Goal: Task Accomplishment & Management: Complete application form

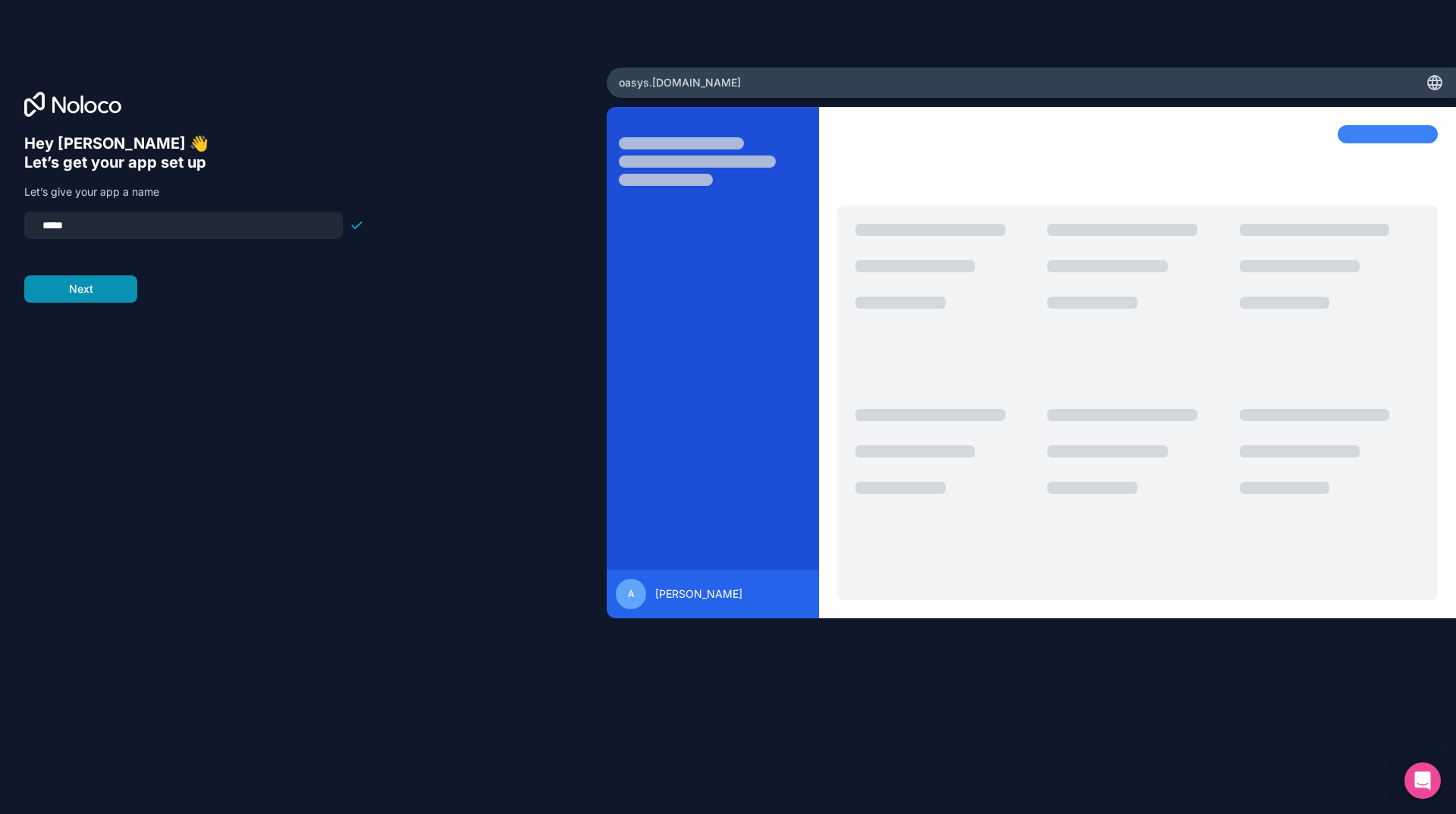
click at [98, 295] on button "Next" at bounding box center [80, 289] width 113 height 27
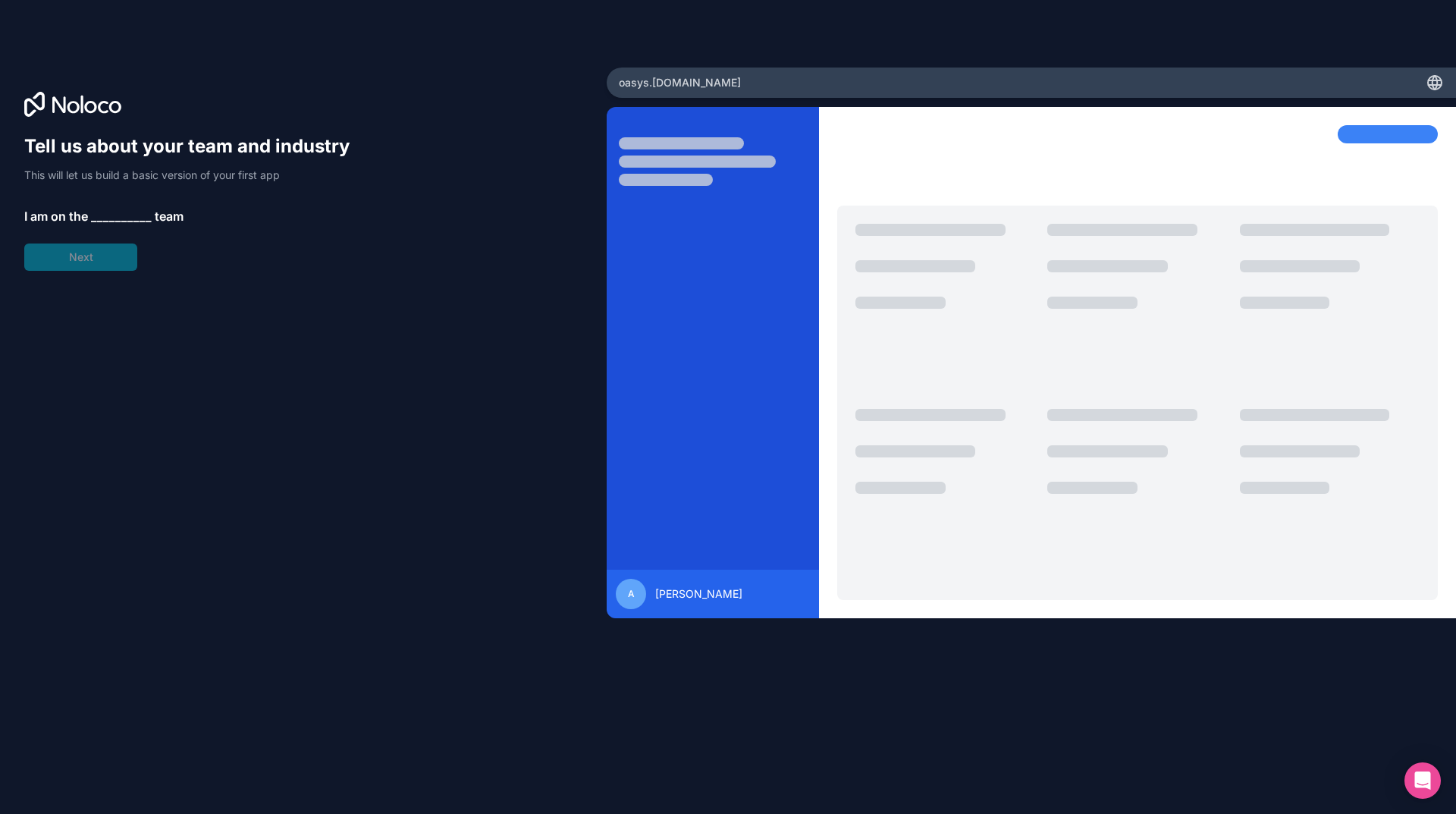
click at [118, 213] on span "__________" at bounding box center [121, 215] width 61 height 18
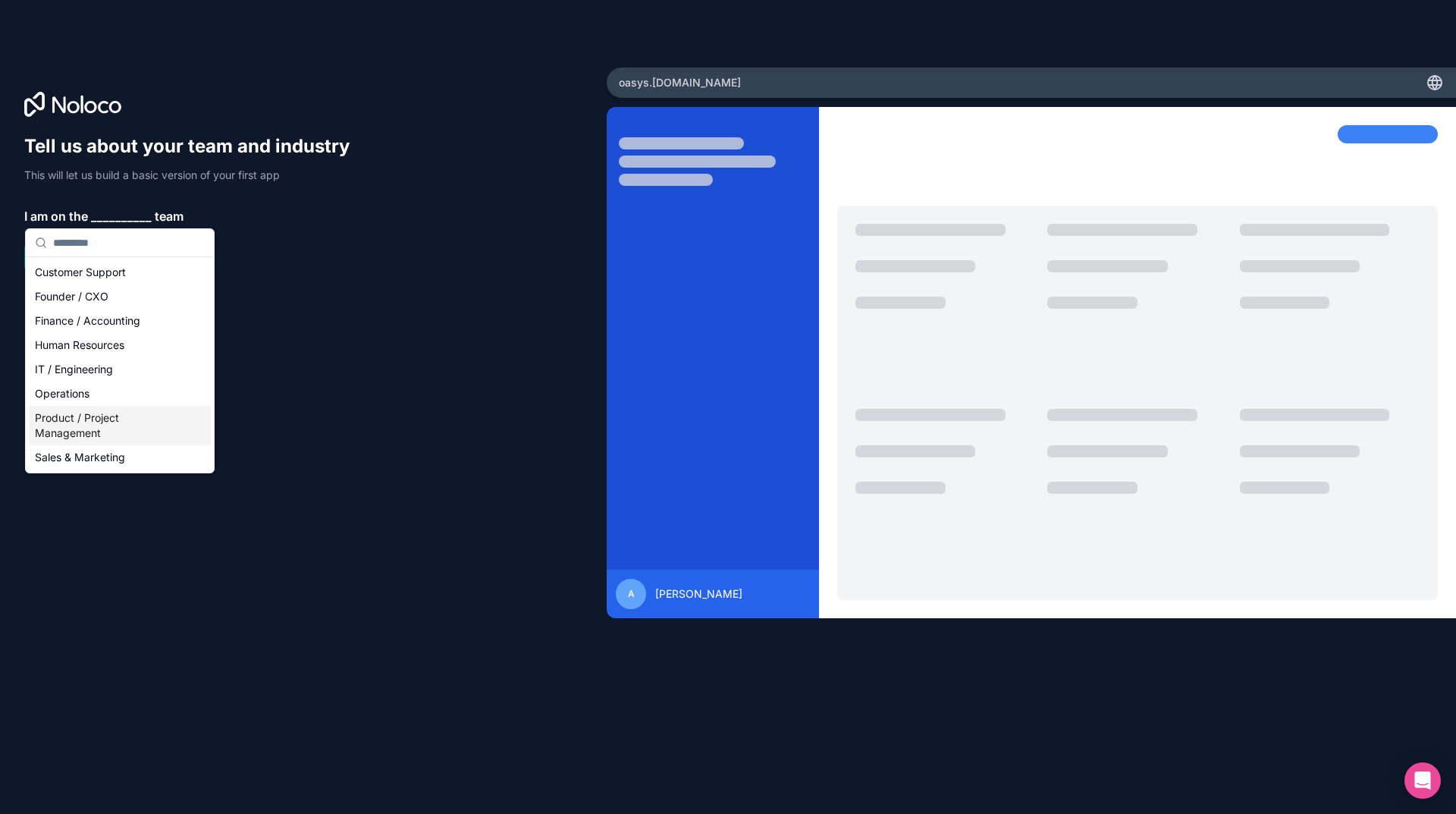
click at [106, 426] on div "Product / Project Management" at bounding box center [119, 425] width 182 height 40
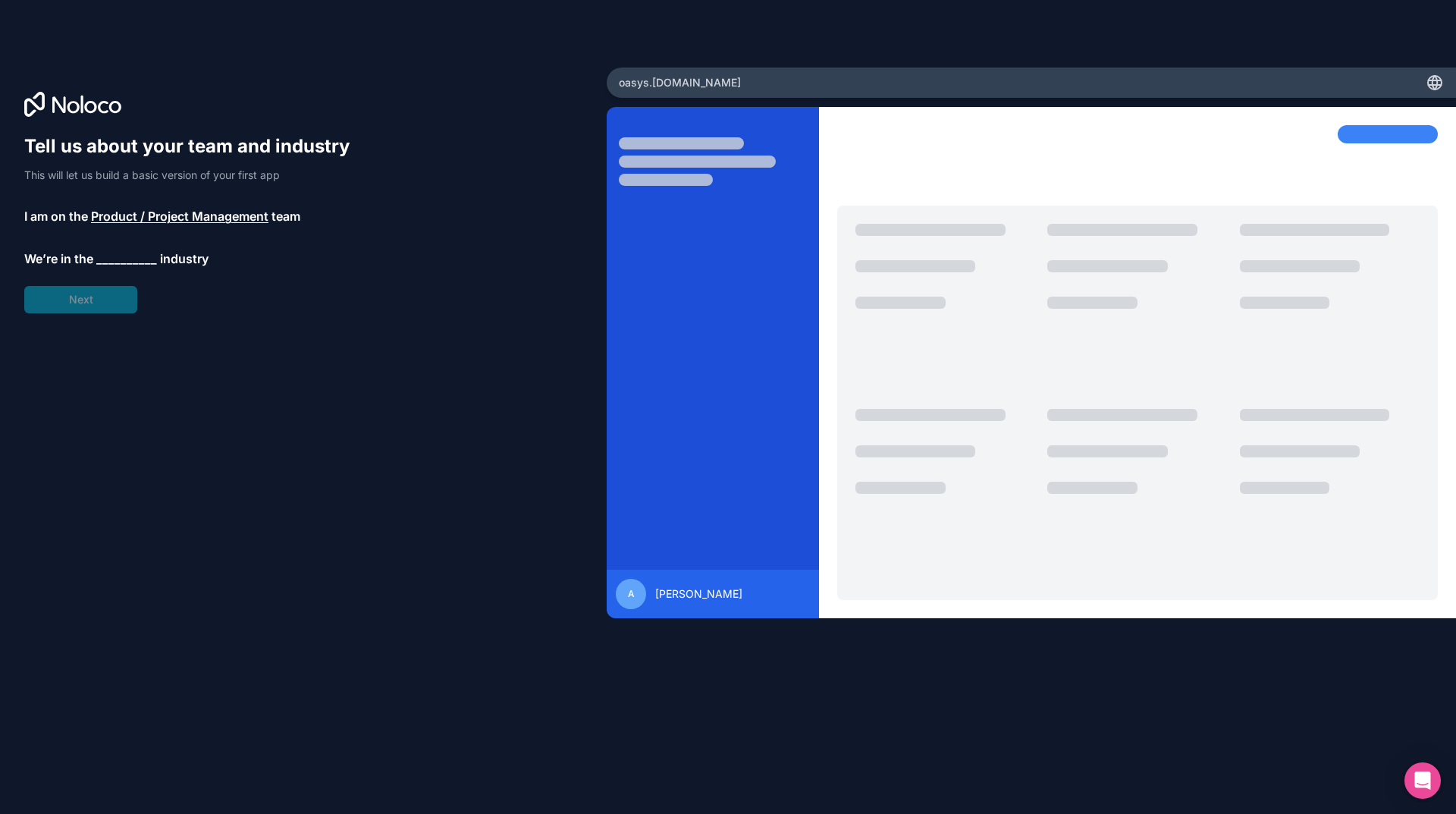
click at [124, 255] on span "__________" at bounding box center [127, 258] width 61 height 18
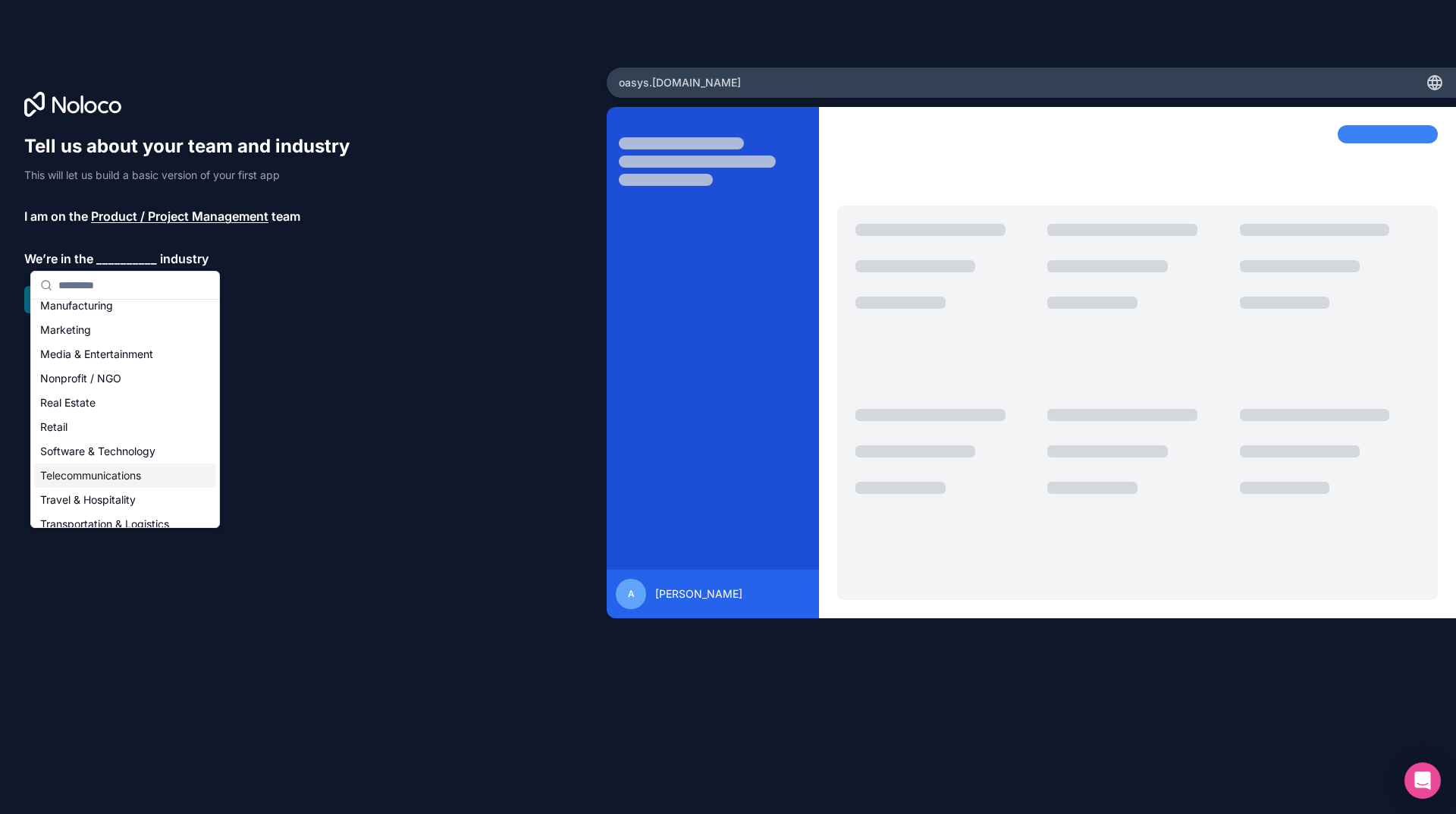
scroll to position [303, 0]
click at [121, 382] on div "Software & Technology" at bounding box center [125, 375] width 182 height 25
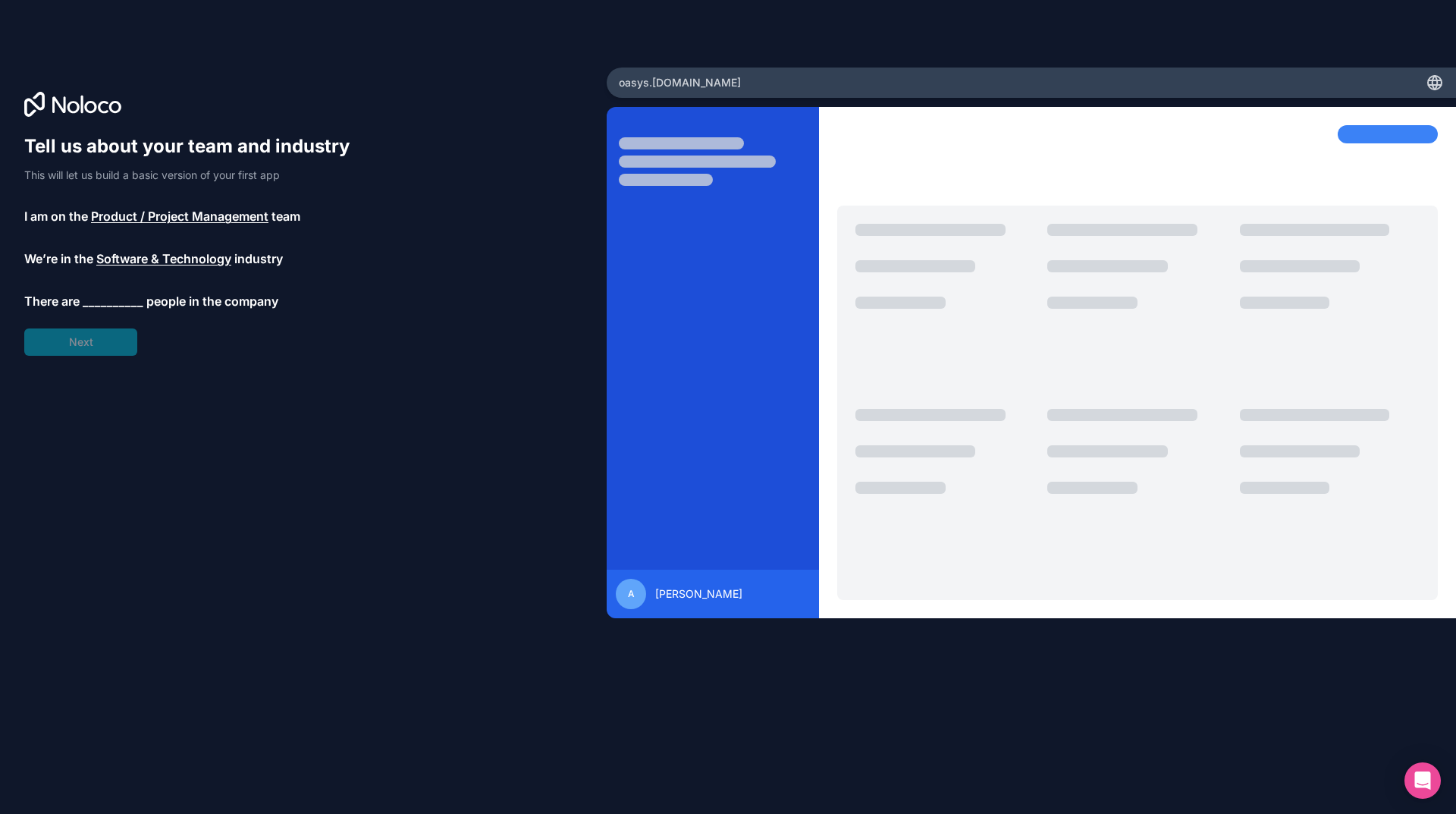
click at [110, 296] on span "__________" at bounding box center [113, 301] width 61 height 18
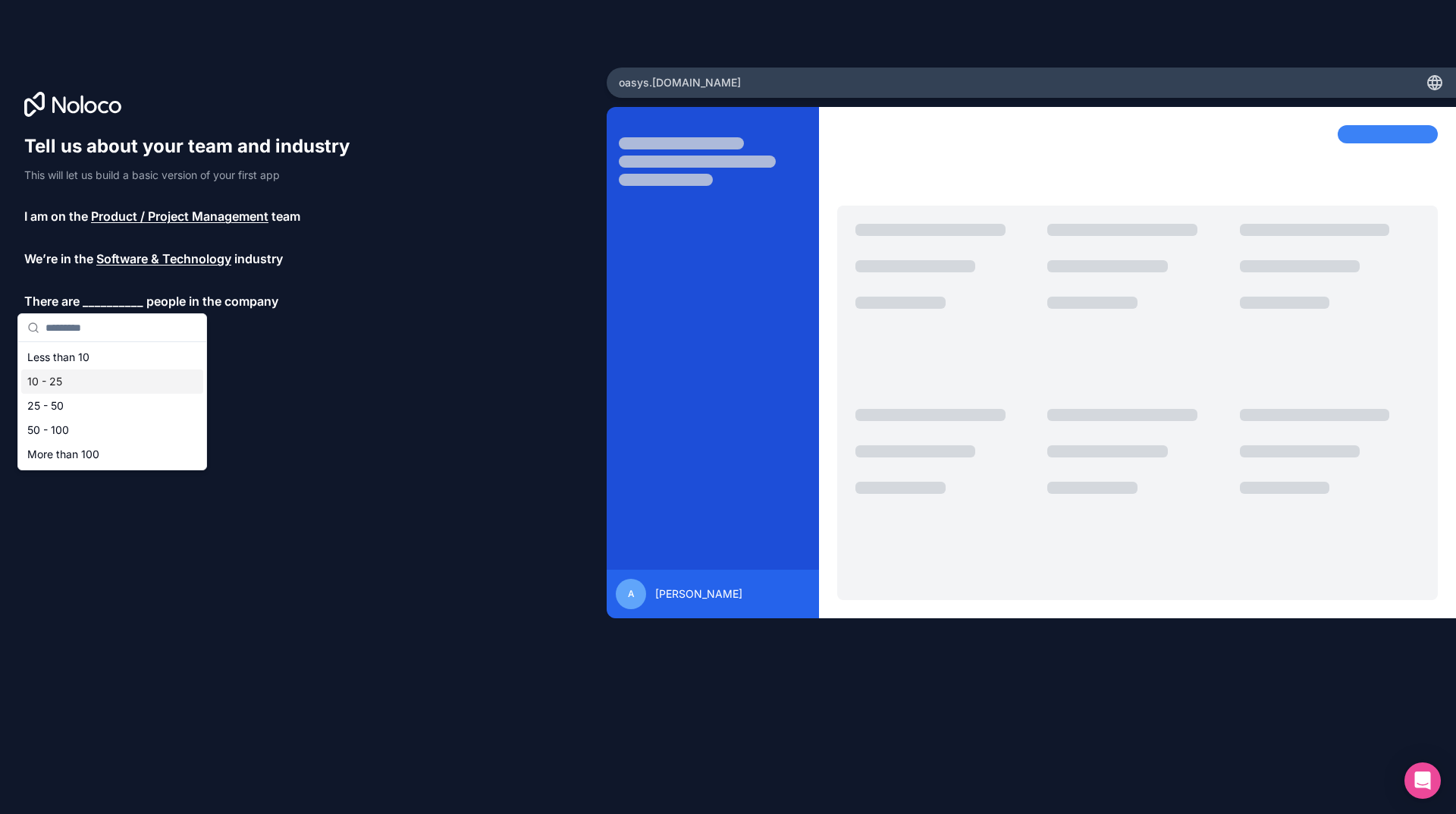
click at [98, 377] on div "10 - 25" at bounding box center [112, 381] width 182 height 25
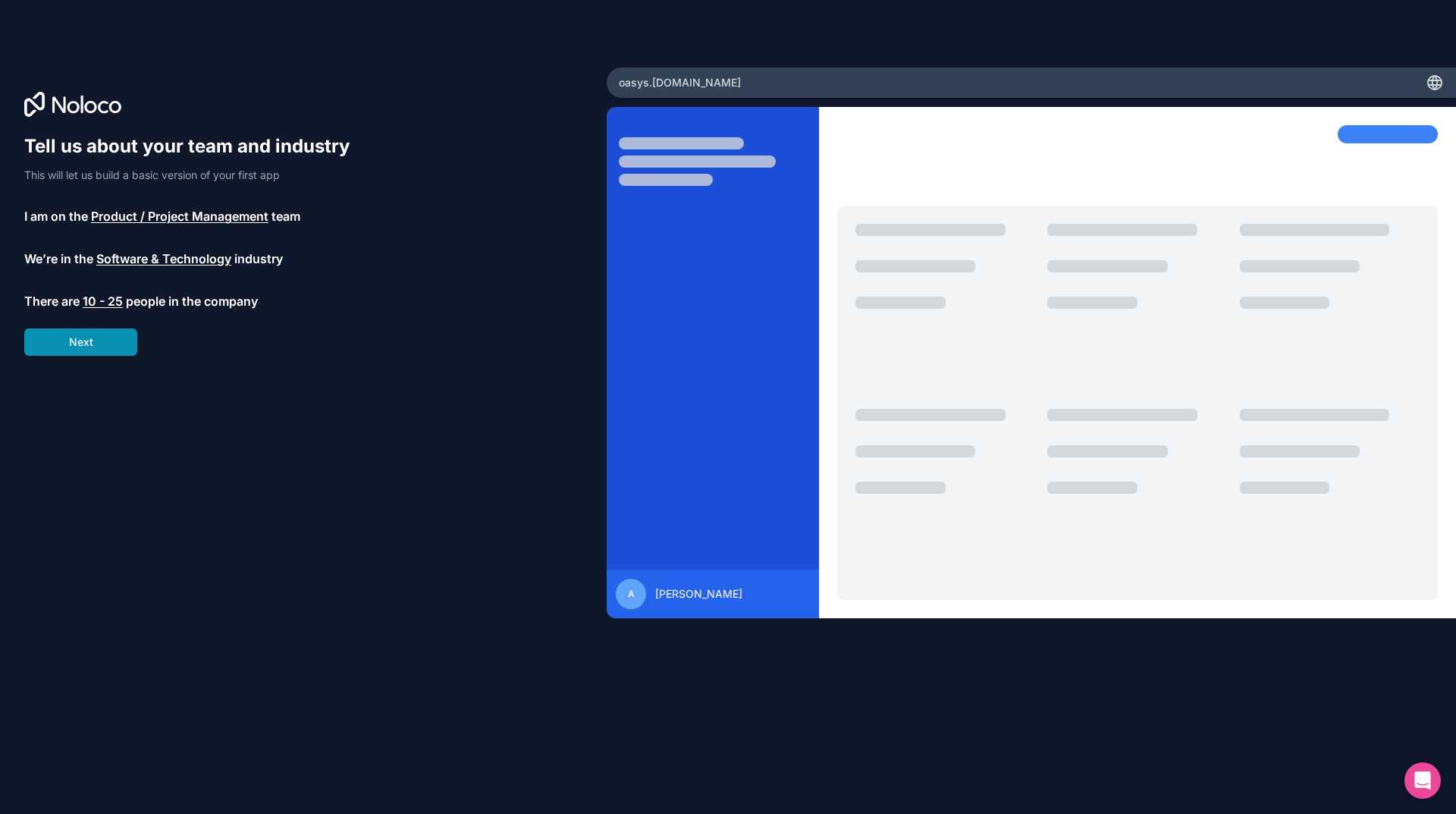
click at [100, 345] on button "Next" at bounding box center [80, 342] width 113 height 27
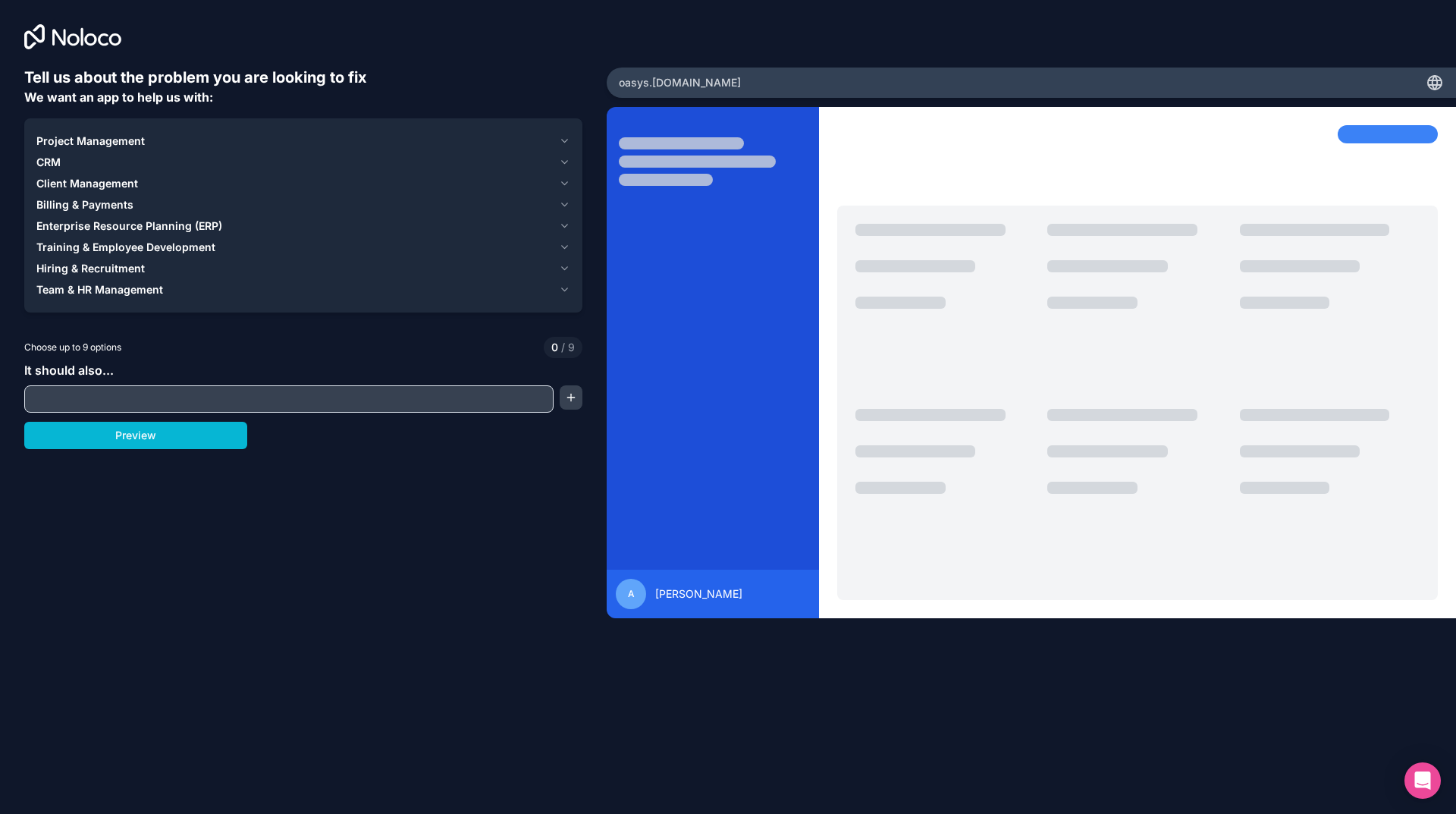
click at [180, 400] on input "text" at bounding box center [289, 398] width 522 height 21
click at [568, 399] on button "button" at bounding box center [571, 397] width 23 height 25
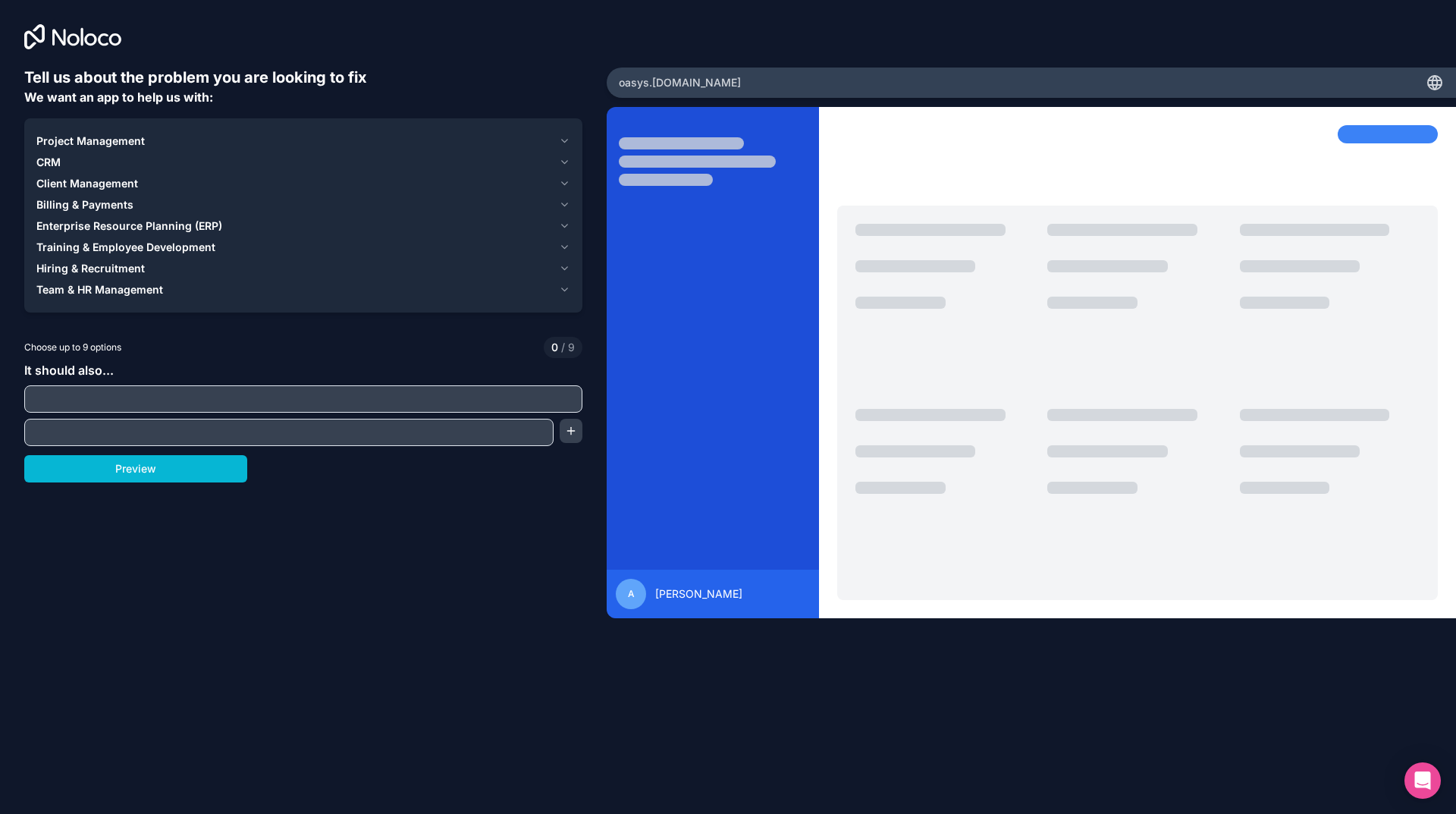
click at [273, 401] on input "text" at bounding box center [303, 398] width 551 height 21
click at [255, 440] on input "text" at bounding box center [289, 432] width 522 height 21
click at [156, 471] on button "Preview" at bounding box center [136, 468] width 223 height 27
click at [126, 145] on span "Project Management" at bounding box center [91, 141] width 108 height 15
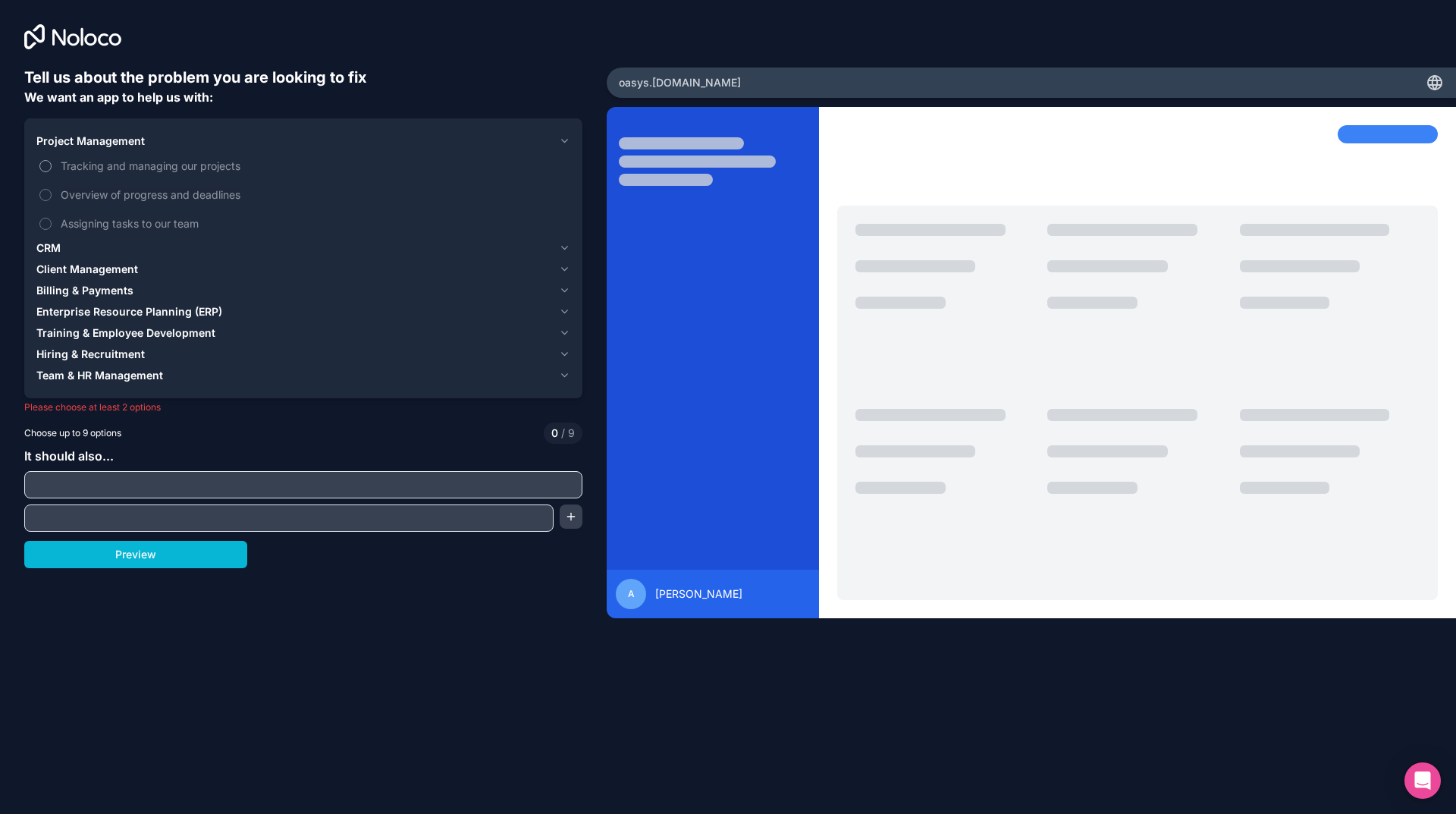
click at [113, 166] on span "Tracking and managing our projects" at bounding box center [314, 165] width 507 height 16
click at [52, 166] on button "Tracking and managing our projects" at bounding box center [46, 166] width 12 height 12
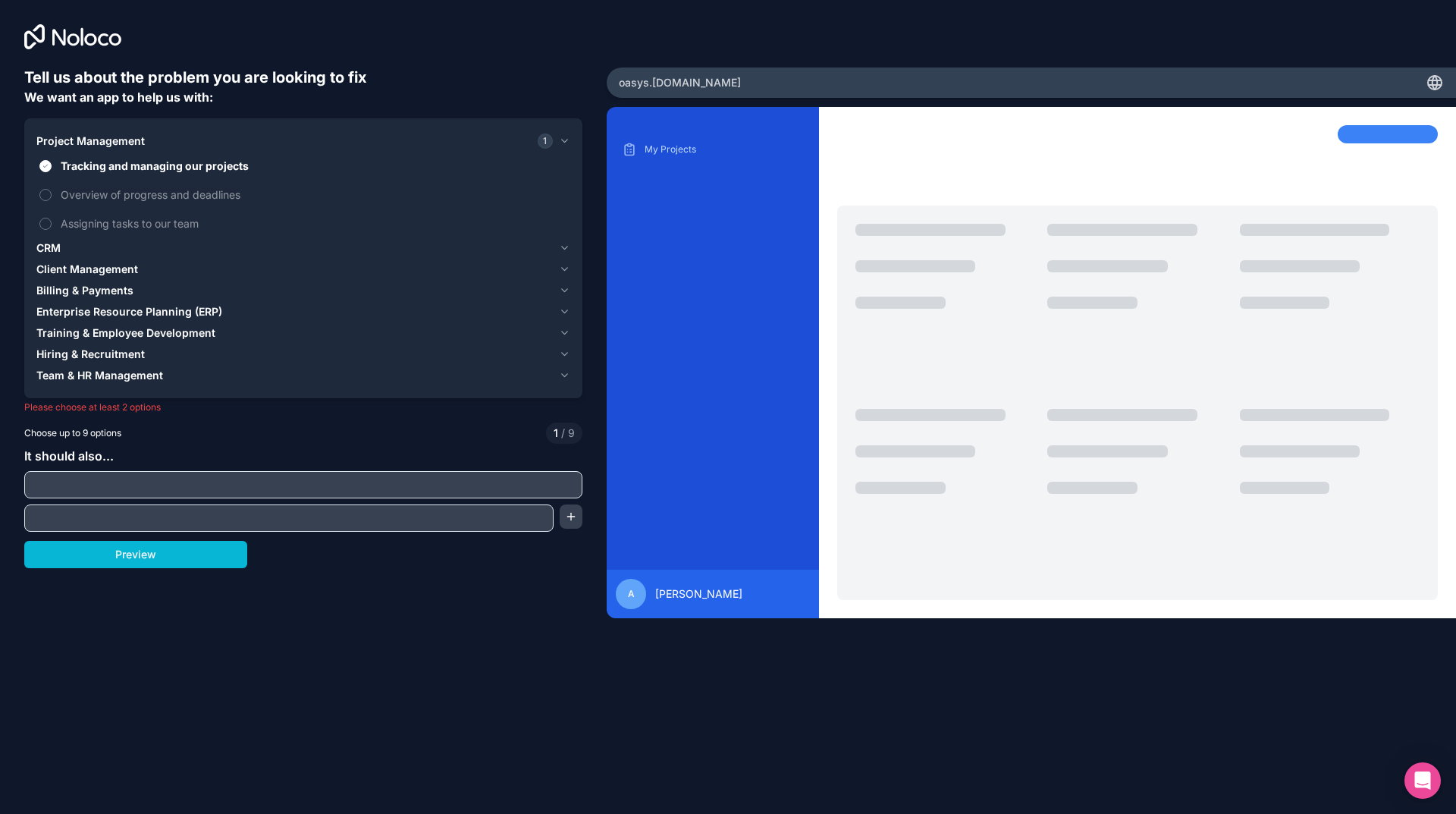
click at [112, 272] on span "Client Management" at bounding box center [87, 269] width 102 height 15
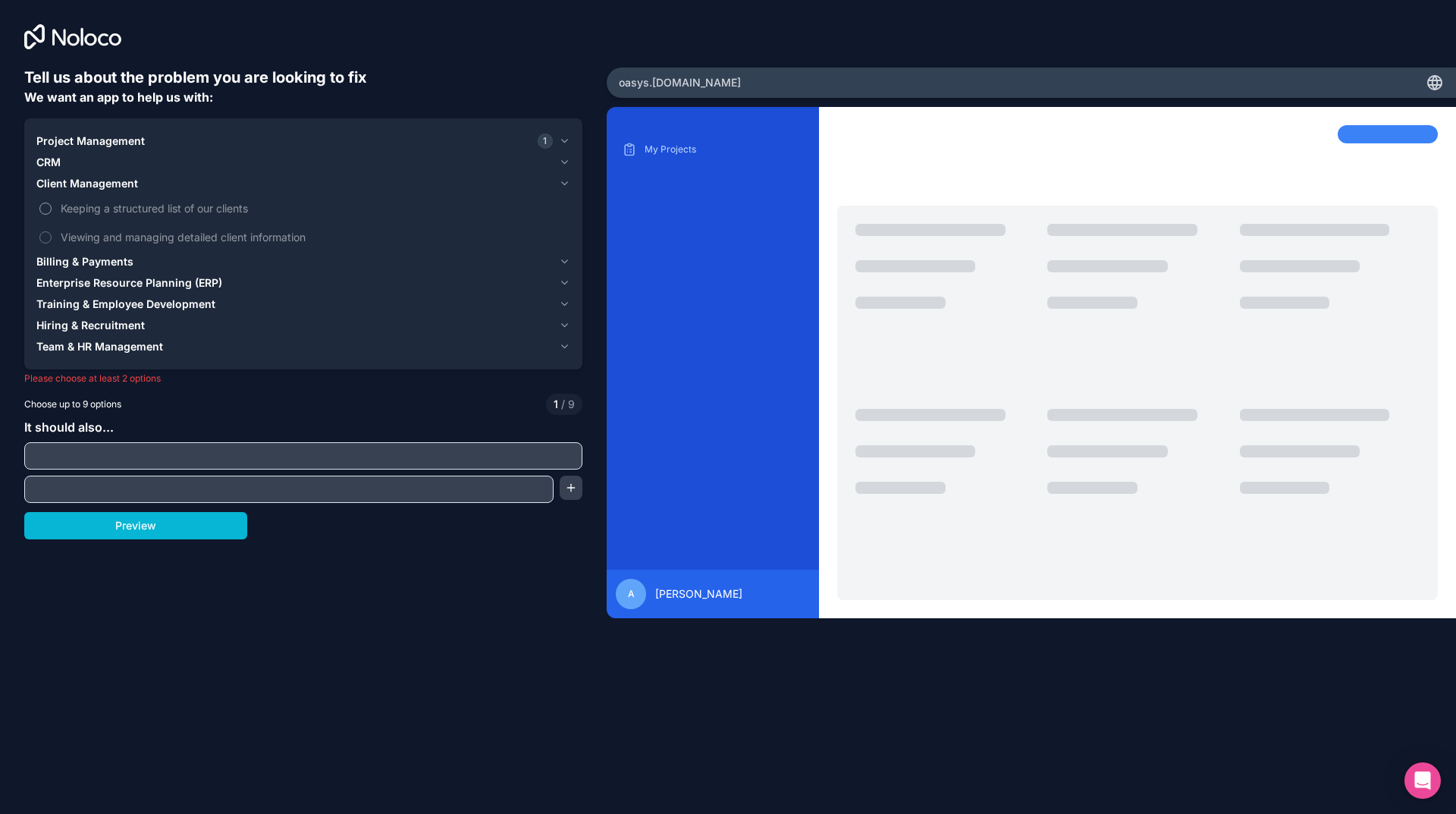
click at [110, 214] on span "Keeping a structured list of our clients" at bounding box center [314, 208] width 507 height 16
click at [52, 214] on button "Keeping a structured list of our clients" at bounding box center [46, 208] width 12 height 12
click at [126, 285] on span "Enterprise Resource Planning (ERP)" at bounding box center [129, 283] width 185 height 15
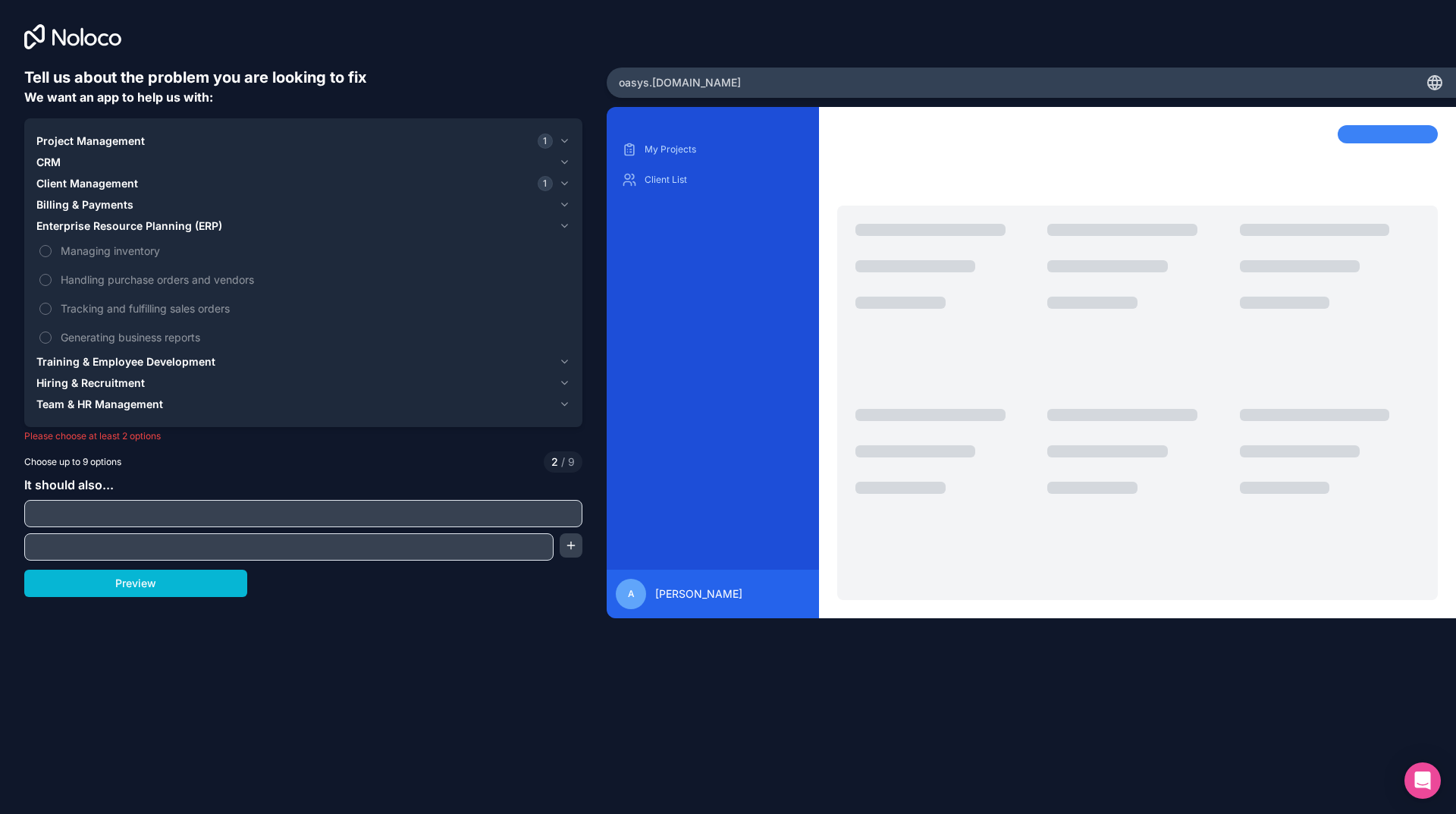
click at [141, 361] on span "Training & Employee Development" at bounding box center [125, 362] width 179 height 15
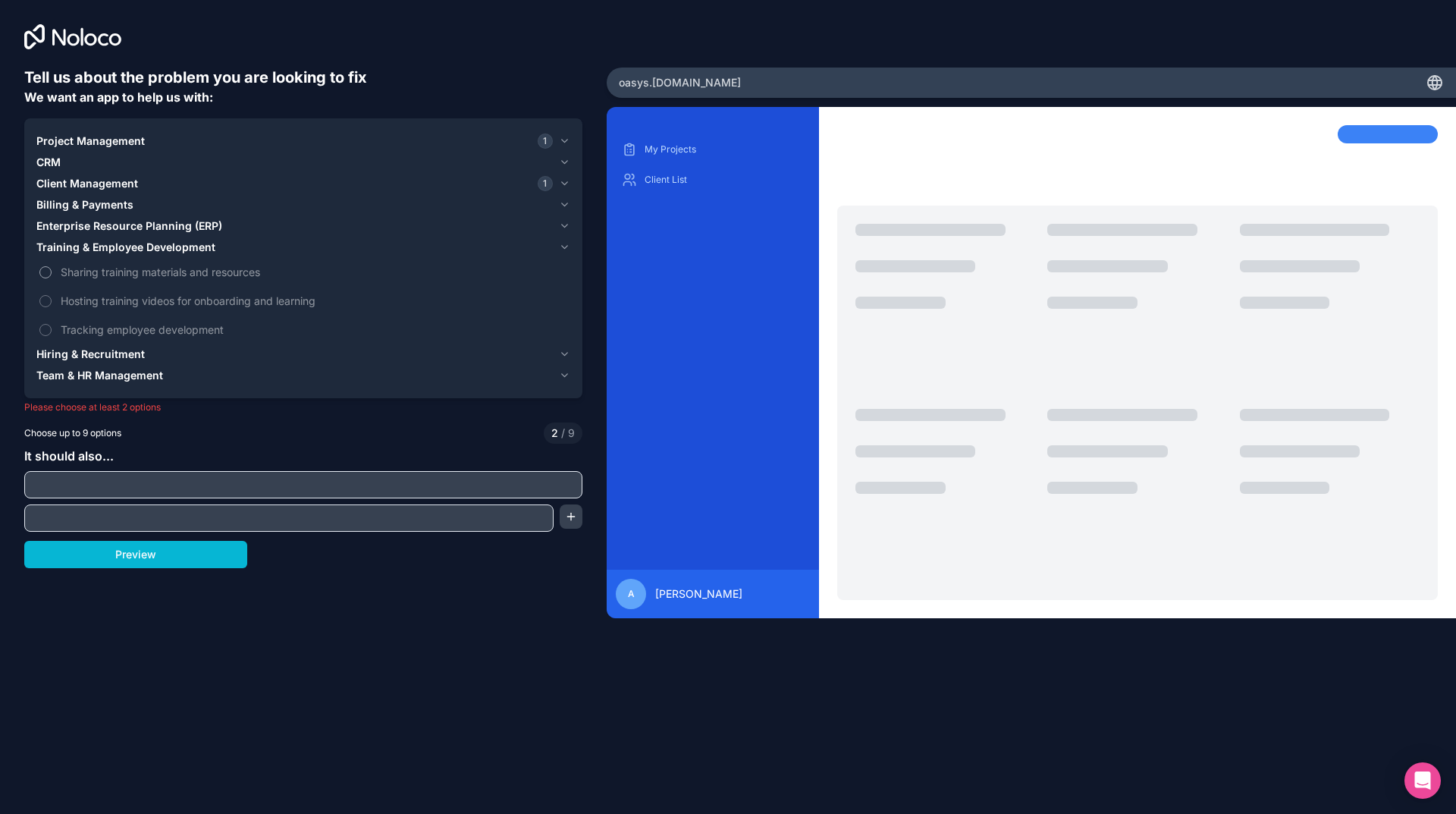
click at [127, 274] on span "Sharing training materials and resources" at bounding box center [314, 272] width 507 height 16
click at [52, 274] on button "Sharing training materials and resources" at bounding box center [46, 272] width 12 height 12
click at [119, 356] on span "Hiring & Recruitment" at bounding box center [91, 354] width 108 height 15
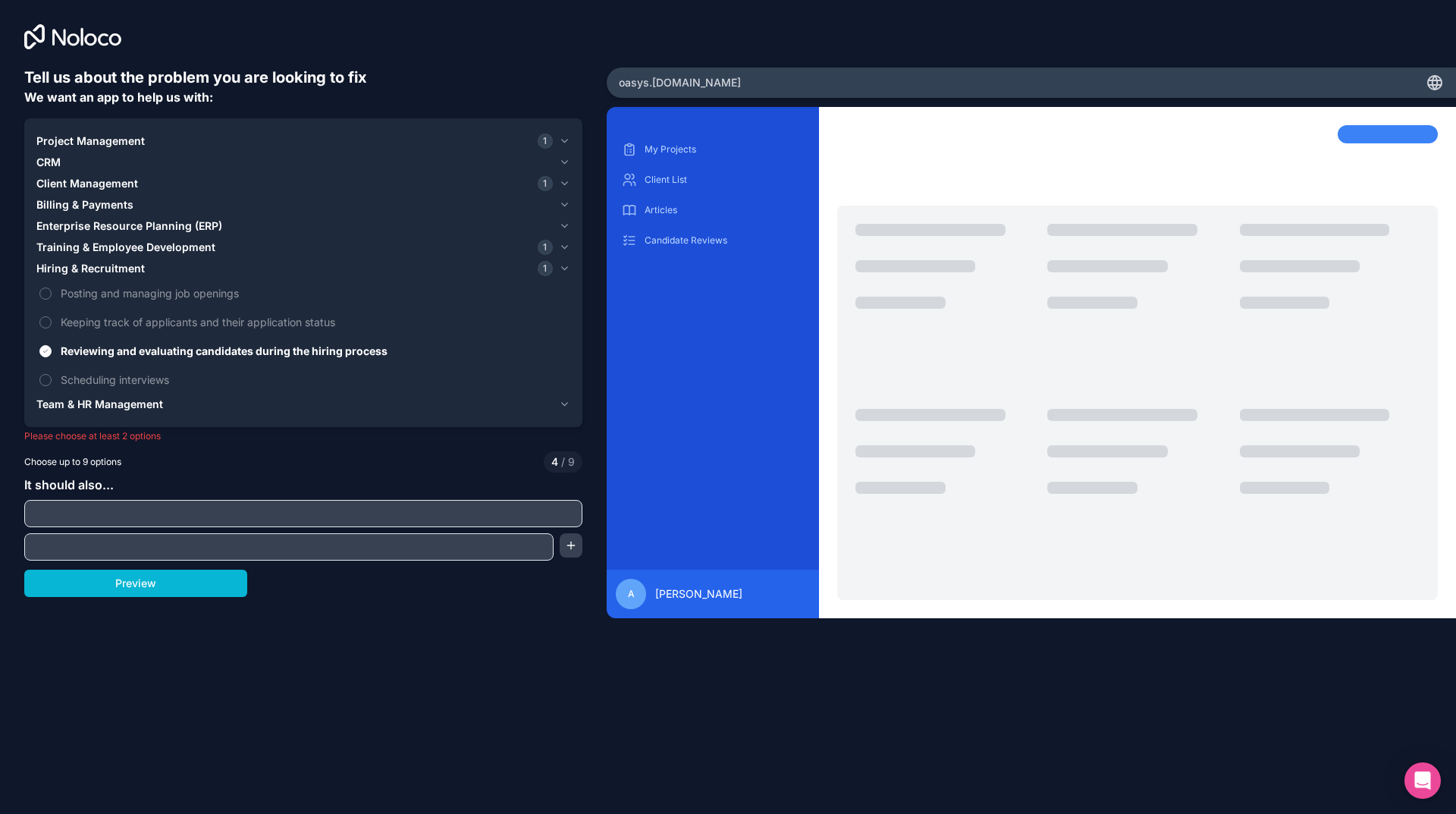
click at [119, 148] on span "Project Management" at bounding box center [91, 141] width 108 height 15
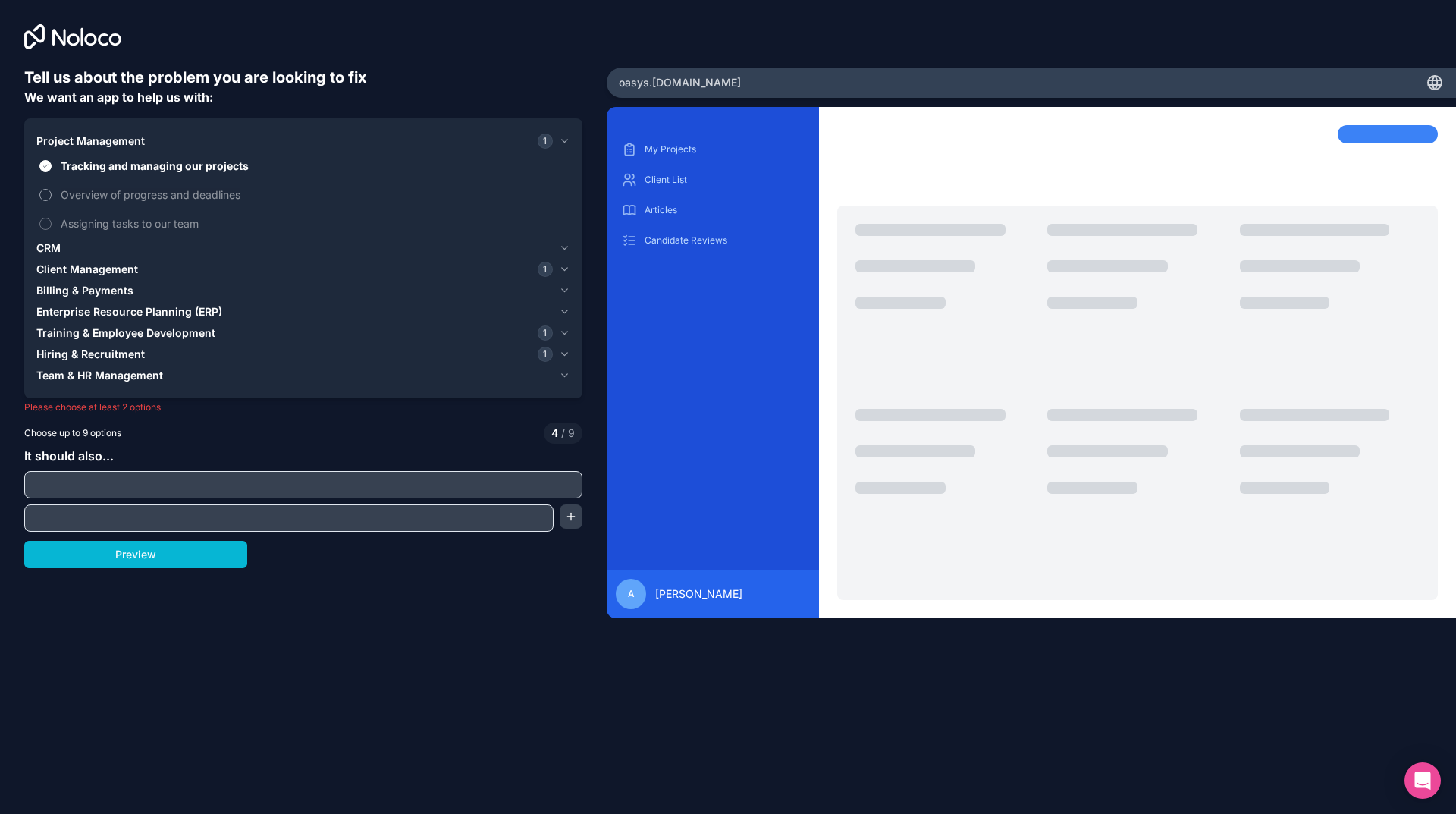
click at [111, 193] on span "Overview of progress and deadlines" at bounding box center [314, 194] width 507 height 16
click at [52, 193] on button "Overview of progress and deadlines" at bounding box center [46, 195] width 12 height 12
click at [115, 221] on span "Assigning tasks to our team" at bounding box center [314, 223] width 507 height 16
click at [52, 221] on button "Assigning tasks to our team" at bounding box center [46, 224] width 12 height 12
click at [114, 257] on button "CRM" at bounding box center [303, 247] width 534 height 21
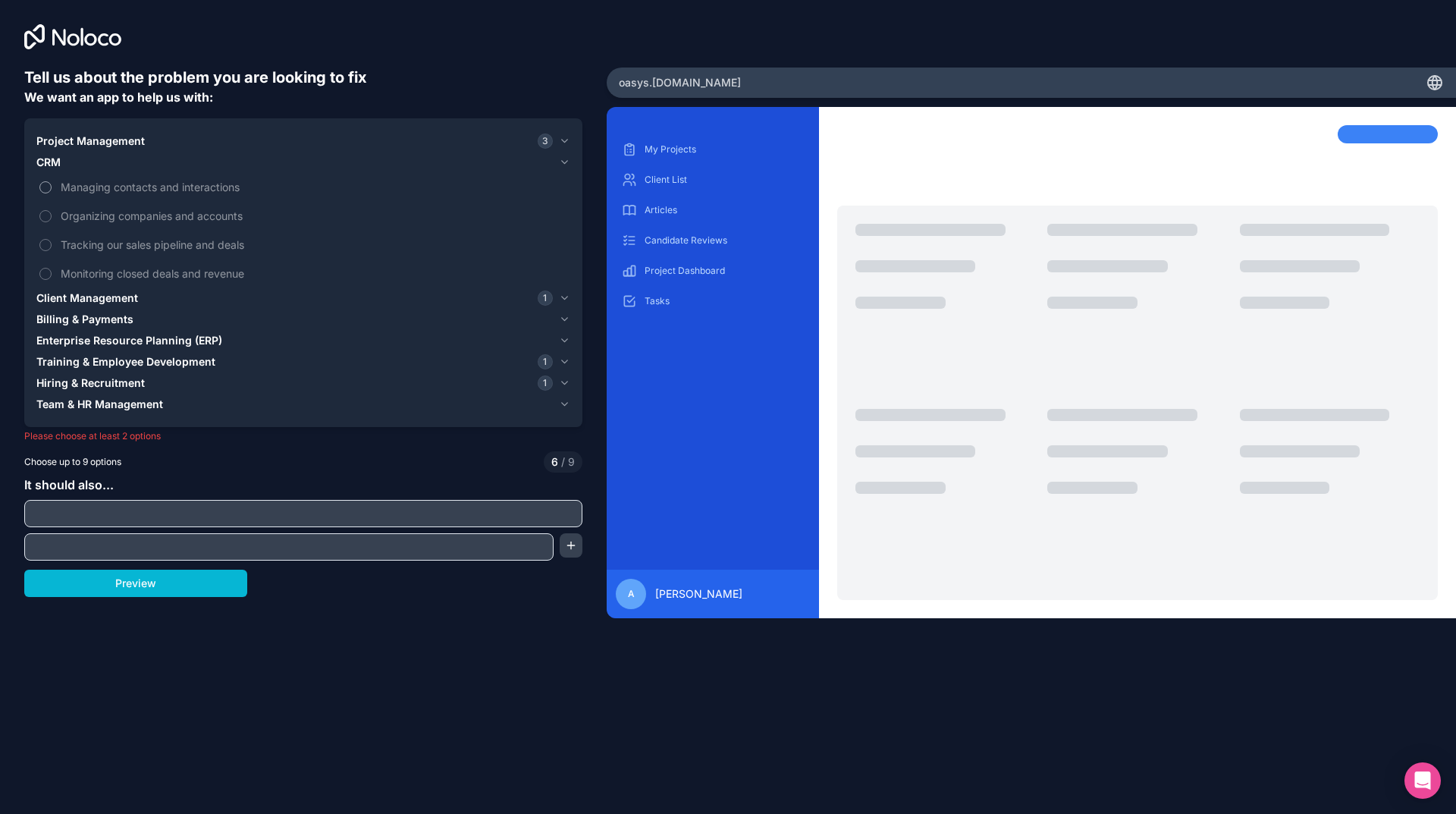
click at [105, 192] on span "Managing contacts and interactions" at bounding box center [314, 186] width 507 height 16
click at [52, 192] on button "Managing contacts and interactions" at bounding box center [46, 187] width 12 height 12
click at [105, 217] on span "Organizing companies and accounts" at bounding box center [314, 215] width 507 height 16
click at [52, 217] on button "Organizing companies and accounts" at bounding box center [46, 216] width 12 height 12
click at [105, 232] on label "Tracking our sales pipeline and deals" at bounding box center [303, 244] width 534 height 28
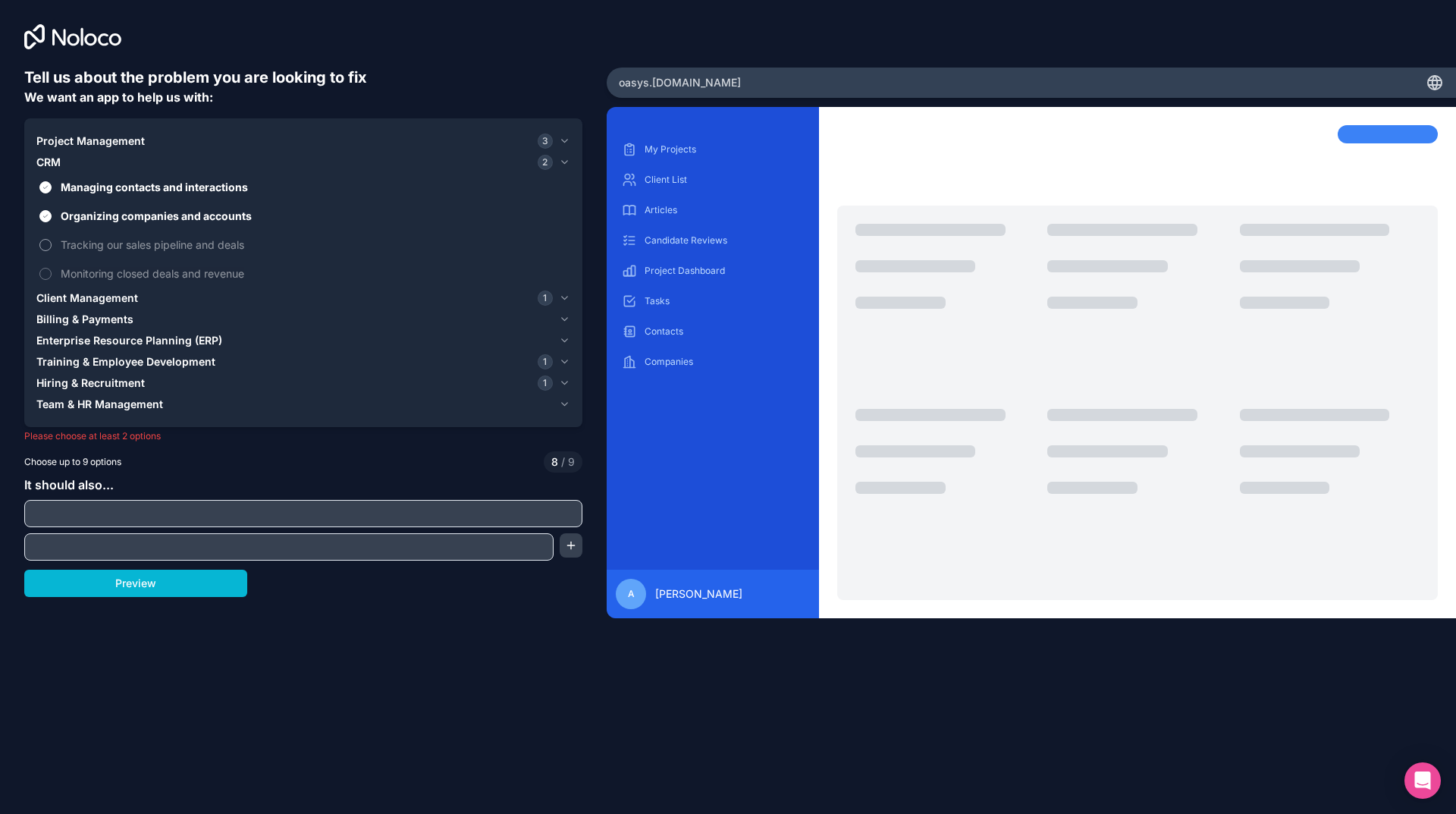
click at [52, 239] on button "Tracking our sales pipeline and deals" at bounding box center [46, 245] width 12 height 12
click at [105, 263] on label "Monitoring closed deals and revenue" at bounding box center [303, 273] width 534 height 28
click at [143, 272] on span "Monitoring closed deals and revenue" at bounding box center [314, 273] width 507 height 16
click at [401, 474] on div "Tell us about the problem you are looking to fix We want an app to help us with…" at bounding box center [303, 360] width 558 height 587
drag, startPoint x: 197, startPoint y: 583, endPoint x: 200, endPoint y: 603, distance: 20.2
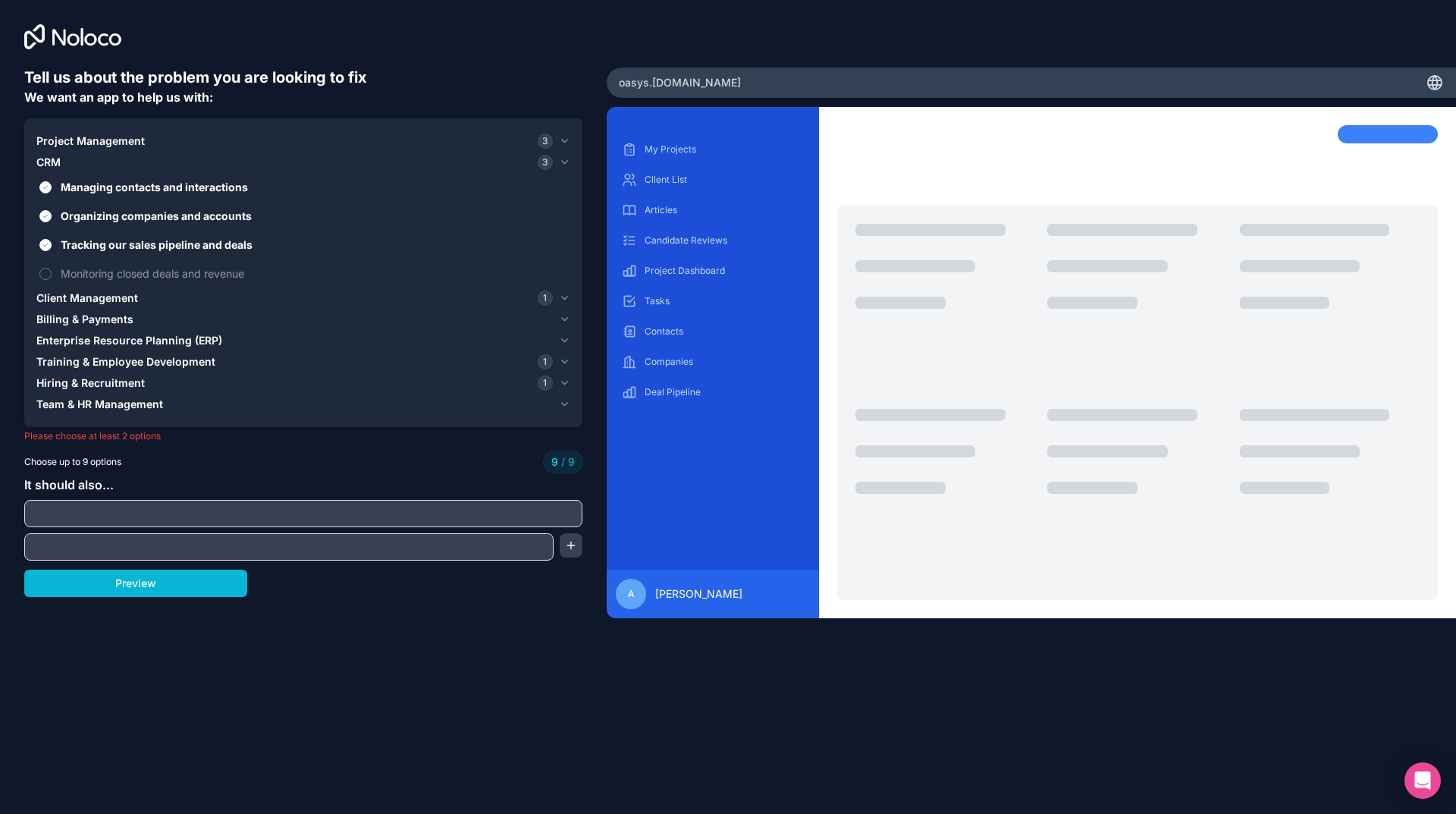
click at [389, 623] on div "Tell us about the problem you are looking to fix We want an app to help us with…" at bounding box center [303, 360] width 558 height 587
click at [126, 576] on button "Preview" at bounding box center [136, 584] width 223 height 27
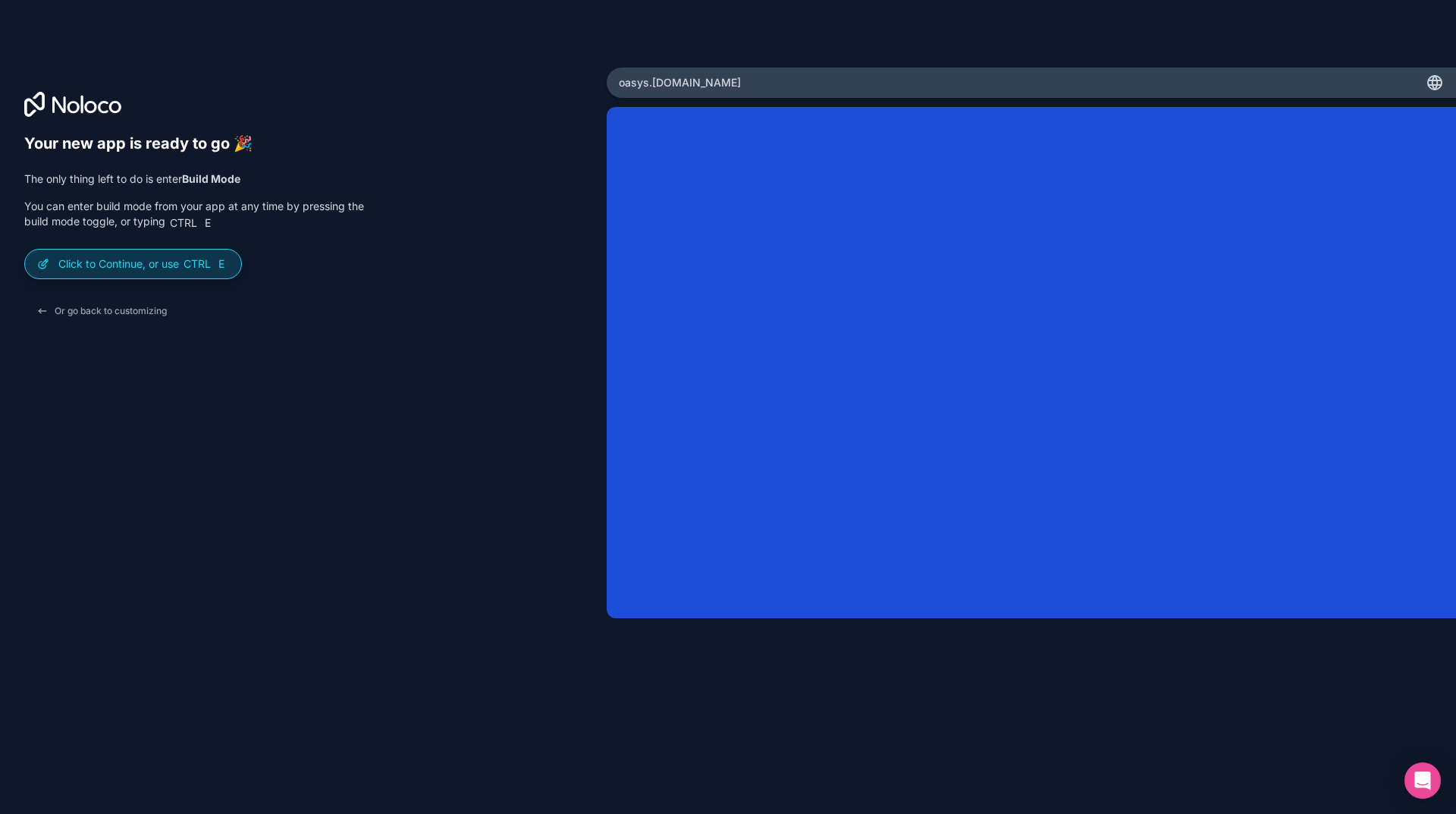
click at [172, 253] on div "Click to Continue, or use Ctrl E" at bounding box center [133, 264] width 216 height 29
